Goal: Task Accomplishment & Management: Complete application form

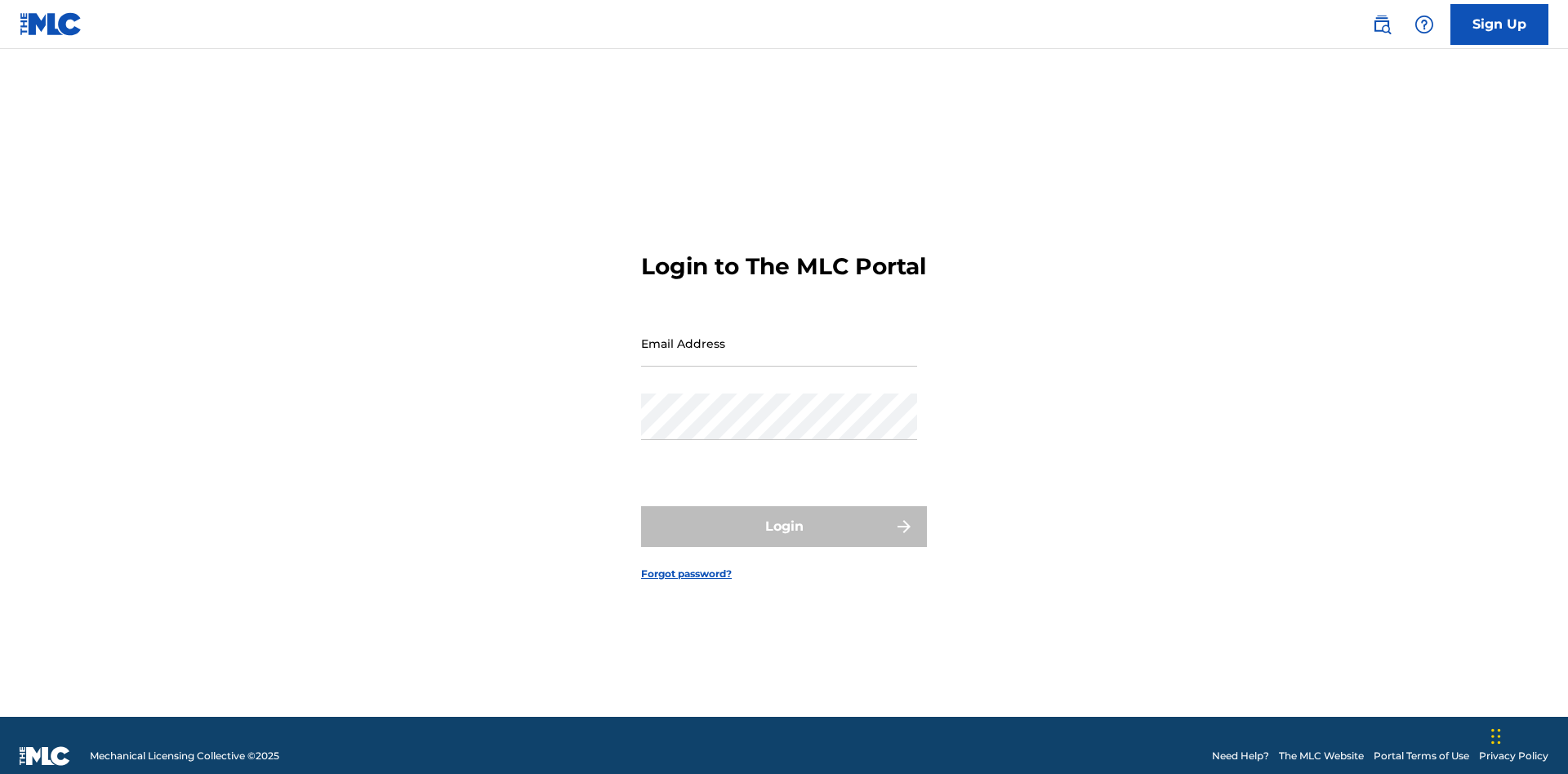
scroll to position [21, 0]
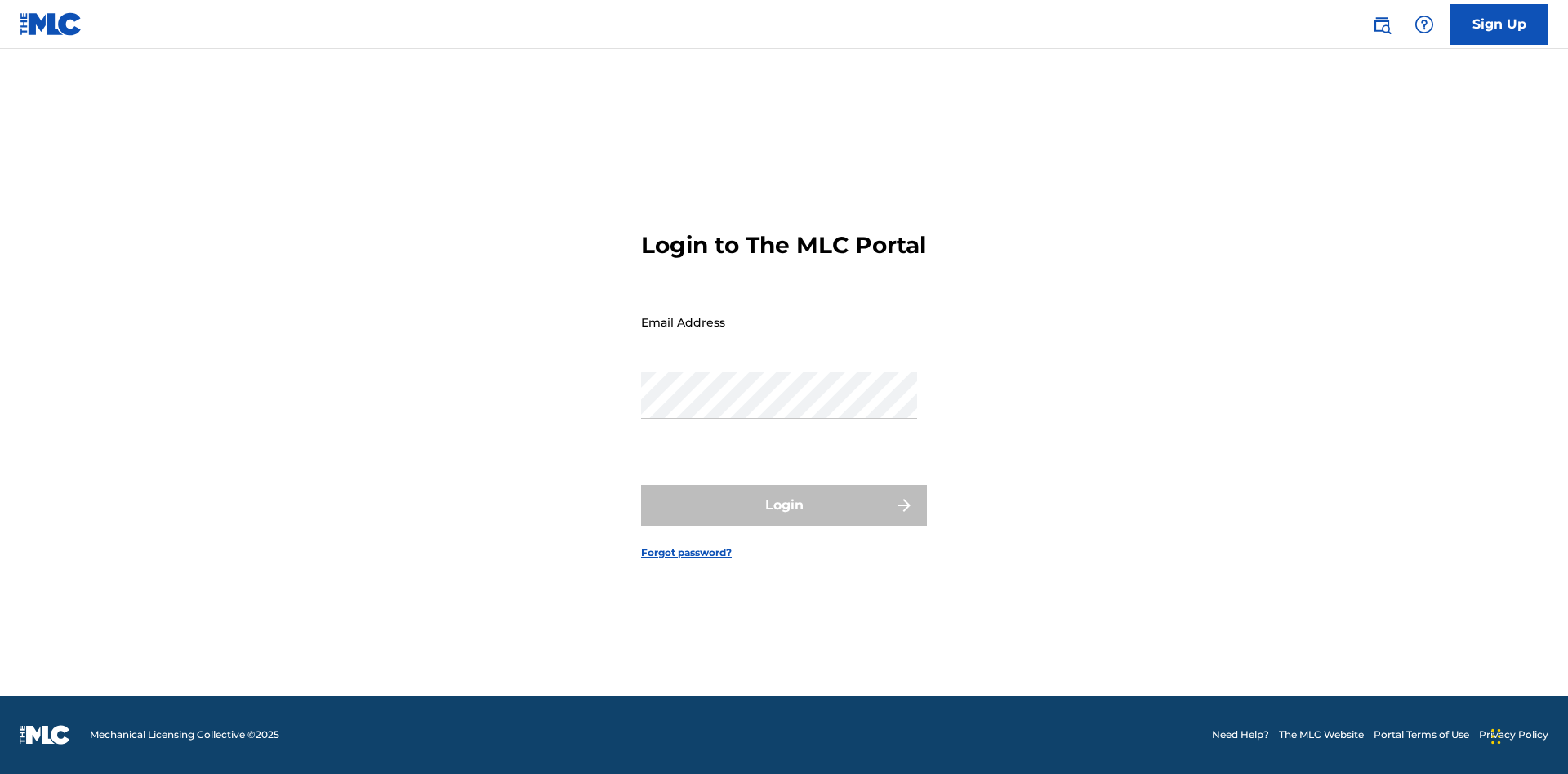
click at [779, 335] on input "Email Address" at bounding box center [779, 322] width 276 height 47
type input "bad50b08-31f7-445a-9741-c22067d3f286@mailslurp.biz"
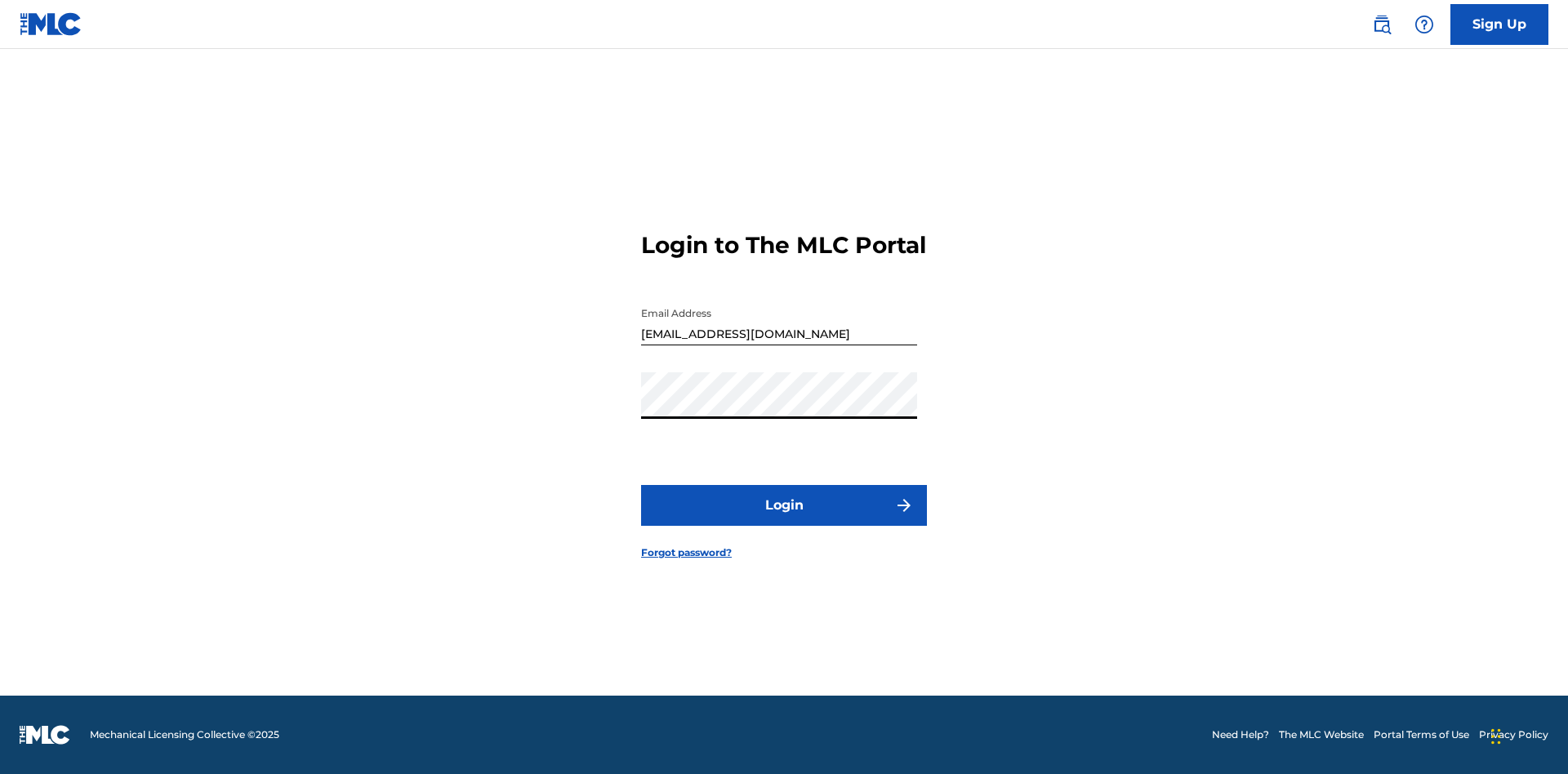
click at [784, 519] on button "Login" at bounding box center [784, 506] width 286 height 41
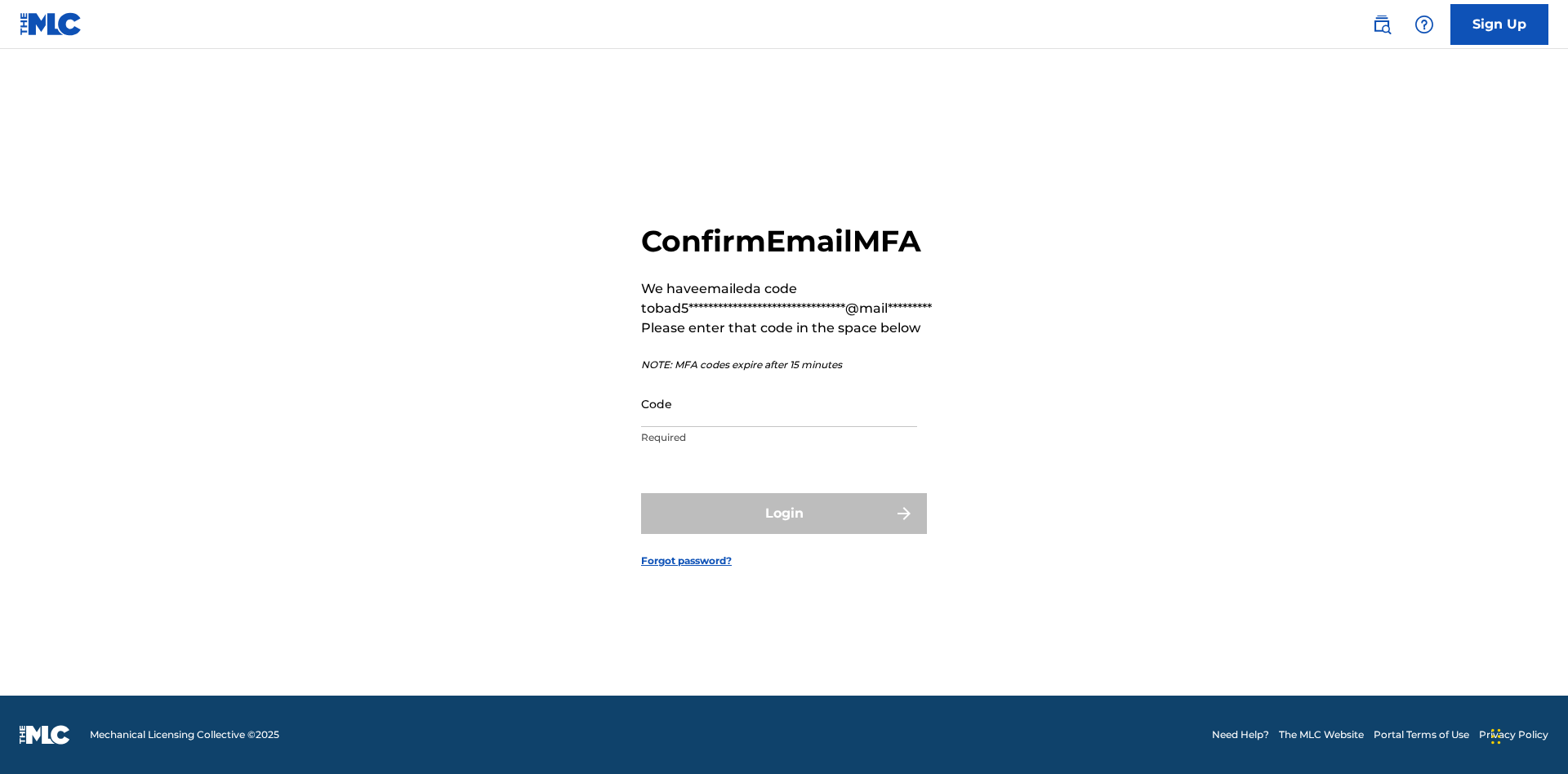
click at [779, 404] on input "Code" at bounding box center [779, 404] width 276 height 47
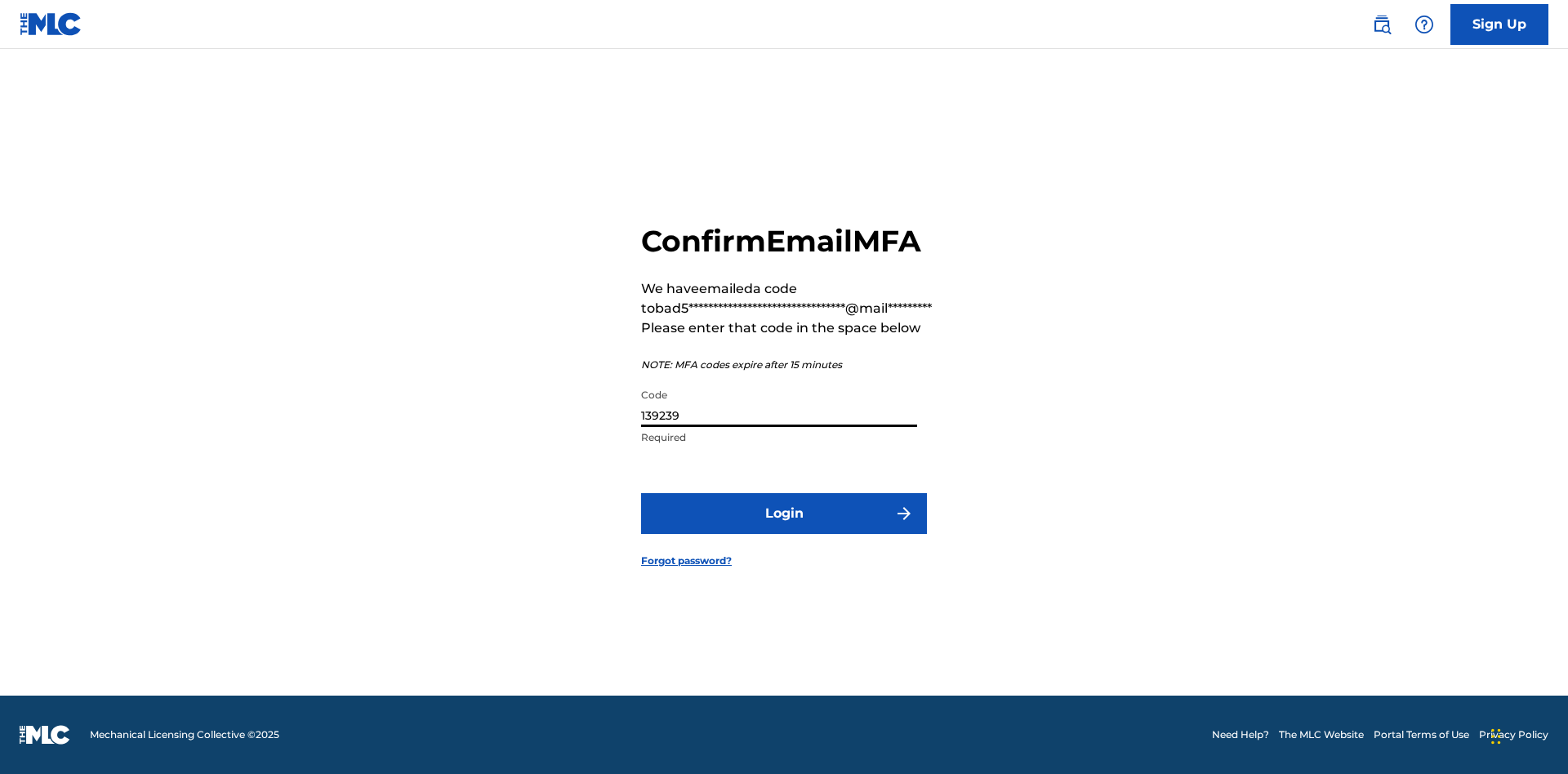
type input "139239"
click at [784, 513] on button "Login" at bounding box center [784, 513] width 286 height 41
